Goal: Transaction & Acquisition: Purchase product/service

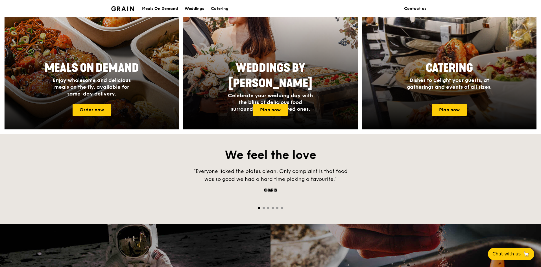
scroll to position [254, 0]
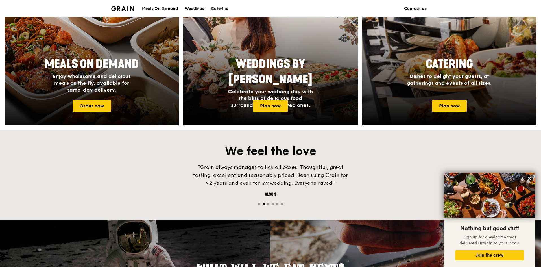
click at [103, 76] on span "Enjoy wholesome and delicious meals on the fly, available for same-day delivery." at bounding box center [92, 83] width 78 height 20
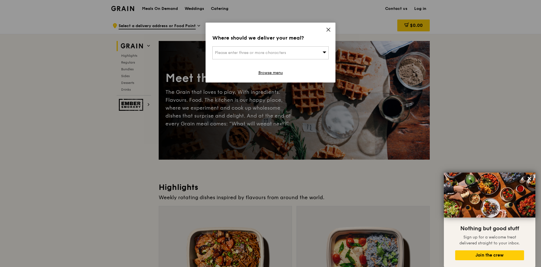
click at [304, 45] on div "Where should we deliver your meal? Please enter three or more characters Browse…" at bounding box center [271, 53] width 130 height 60
click at [298, 50] on div "Please enter three or more characters" at bounding box center [271, 52] width 116 height 13
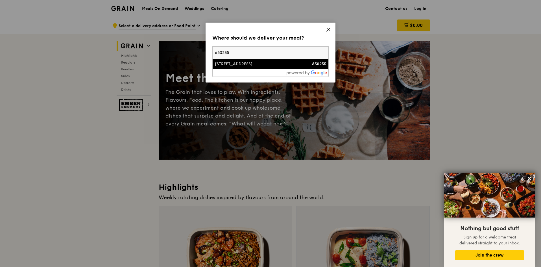
type input "650235"
click at [259, 63] on div "[STREET_ADDRESS]" at bounding box center [257, 64] width 84 height 6
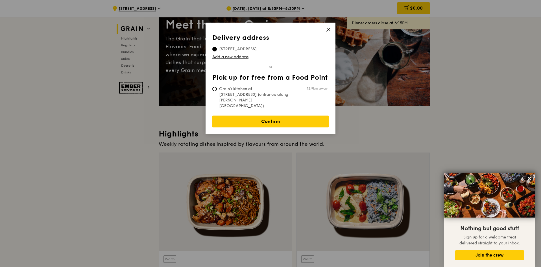
scroll to position [57, 0]
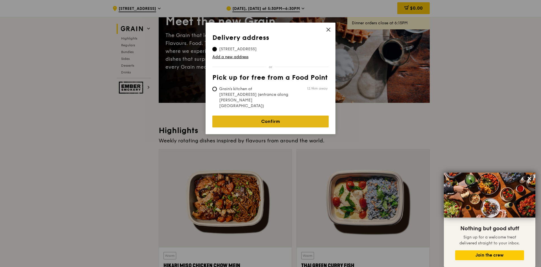
click at [276, 116] on link "Confirm" at bounding box center [271, 122] width 116 height 12
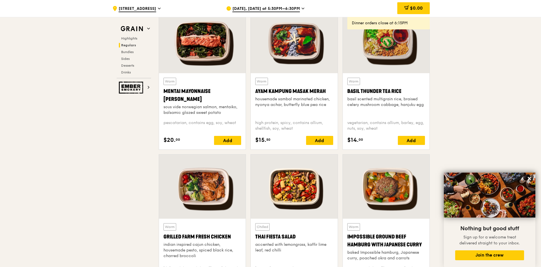
scroll to position [509, 0]
